Goal: Book appointment/travel/reservation

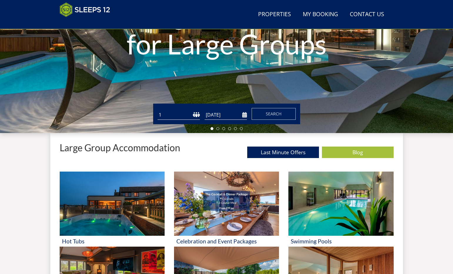
scroll to position [148, 0]
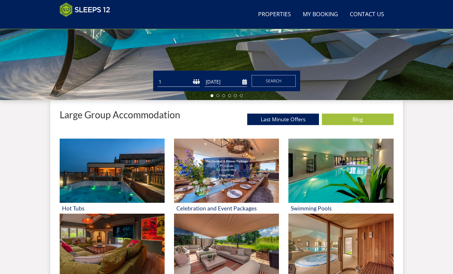
click at [243, 83] on input "[DATE]" at bounding box center [226, 82] width 42 height 10
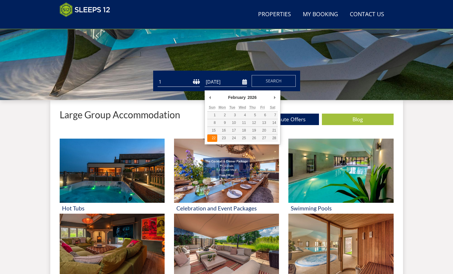
type input "[DATE]"
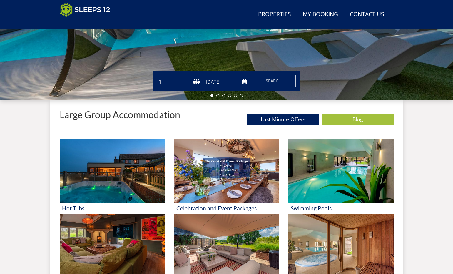
click at [164, 84] on select "1 2 3 4 5 6 7 8 9 10 11 12 13 14 15 16 17 18 19 20 21 22 23 24 25 26 27 28 29 3…" at bounding box center [179, 82] width 42 height 10
select select "11"
click at [158, 79] on select "1 2 3 4 5 6 7 8 9 10 11 12 13 14 15 16 17 18 19 20 21 22 23 24 25 26 27 28 29 3…" at bounding box center [179, 82] width 42 height 10
click at [279, 84] on span "Search" at bounding box center [274, 81] width 16 height 6
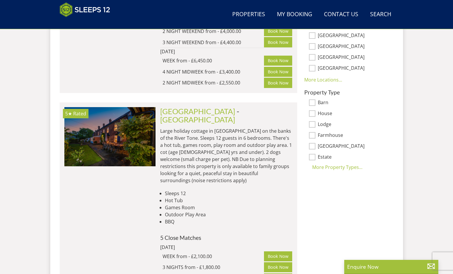
scroll to position [176, 0]
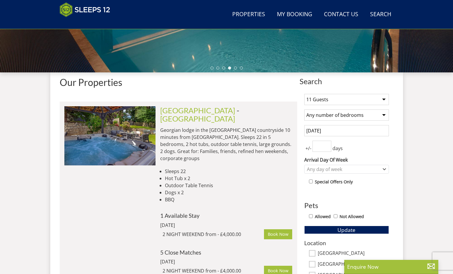
click at [389, 121] on select "Any number of bedrooms 3 Bedrooms 4 Bedrooms 5 Bedrooms 6 Bedrooms 7 Bedrooms 8…" at bounding box center [346, 114] width 85 height 11
select select "7"
click at [324, 120] on select "Any number of bedrooms 3 Bedrooms 4 Bedrooms 5 Bedrooms 6 Bedrooms 7 Bedrooms 8…" at bounding box center [346, 114] width 85 height 11
click at [313, 218] on input "Allowed" at bounding box center [311, 216] width 4 height 4
checkbox input "true"
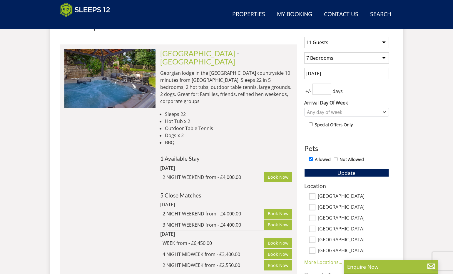
scroll to position [267, 0]
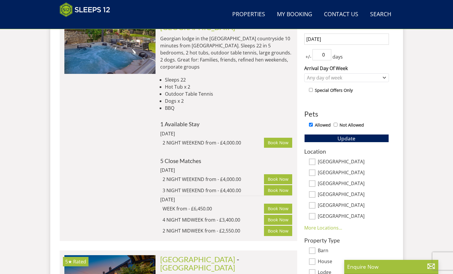
click at [332, 60] on input "0" at bounding box center [322, 54] width 19 height 11
click at [332, 60] on input "1" at bounding box center [322, 54] width 19 height 11
type input "2"
click at [332, 60] on input "2" at bounding box center [322, 54] width 19 height 11
click at [356, 142] on span "Update" at bounding box center [347, 138] width 18 height 7
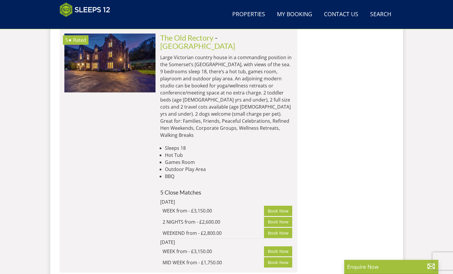
scroll to position [1849, 0]
